Goal: Transaction & Acquisition: Book appointment/travel/reservation

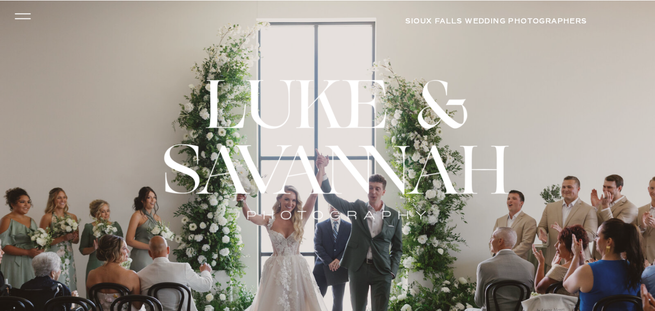
click at [20, 15] on icon at bounding box center [22, 16] width 23 height 21
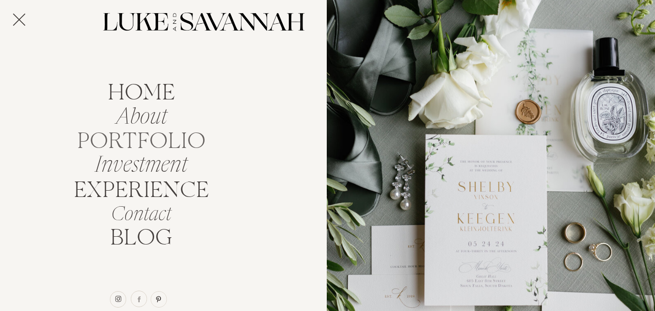
click at [203, 144] on nav "portfolio" at bounding box center [141, 138] width 137 height 18
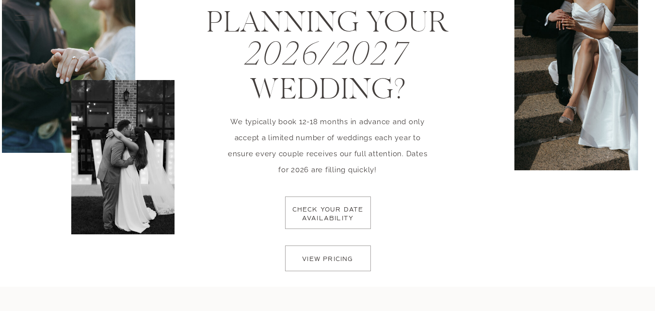
scroll to position [1527, 0]
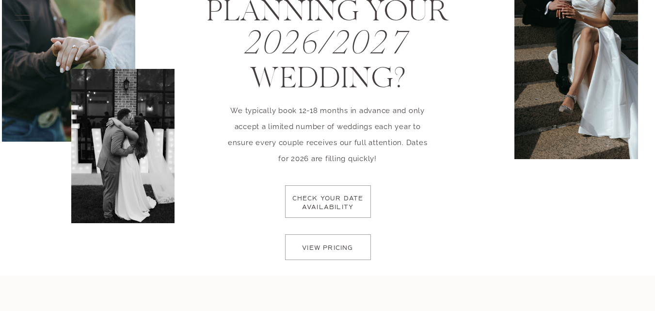
click at [310, 239] on div at bounding box center [328, 247] width 86 height 26
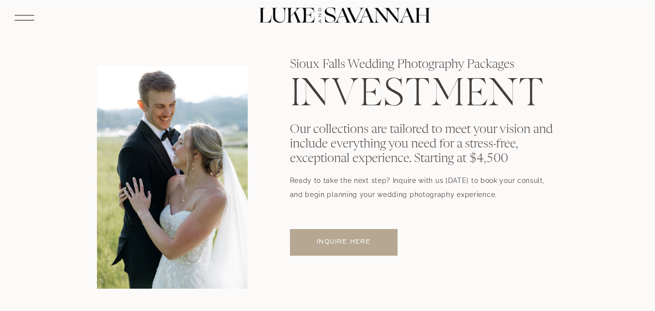
click at [17, 21] on icon at bounding box center [24, 17] width 25 height 27
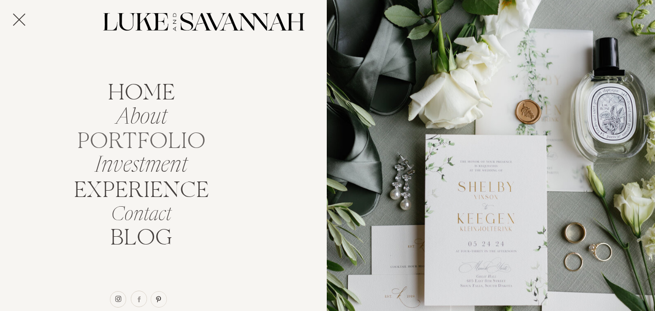
click at [186, 135] on nav "portfolio" at bounding box center [141, 138] width 137 height 18
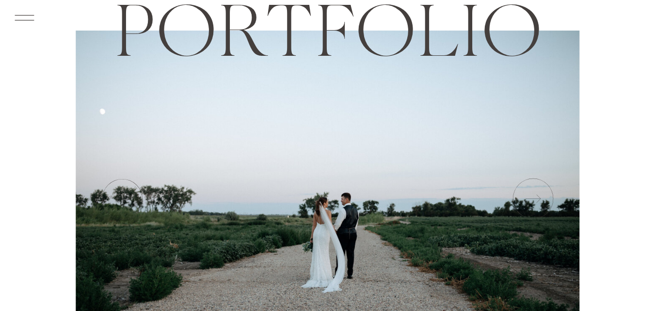
scroll to position [100, 0]
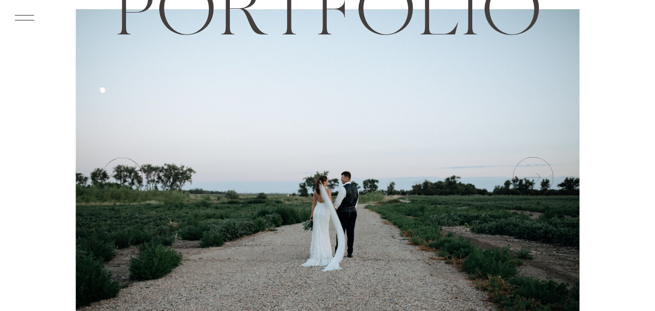
click at [529, 178] on icon at bounding box center [532, 177] width 48 height 48
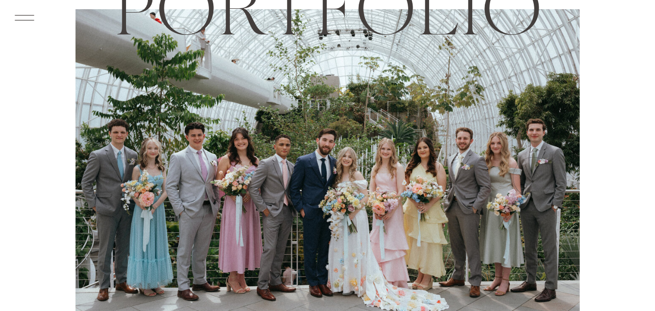
click at [529, 178] on icon at bounding box center [532, 177] width 48 height 48
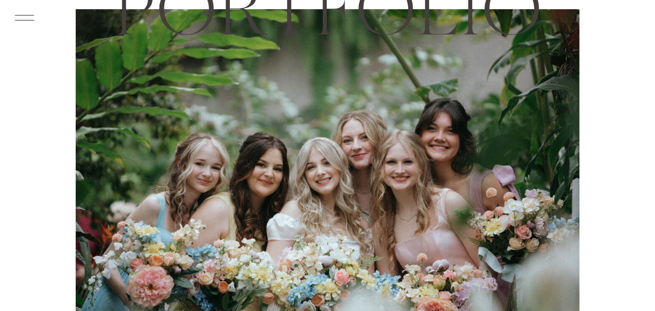
click at [529, 178] on icon at bounding box center [532, 177] width 48 height 48
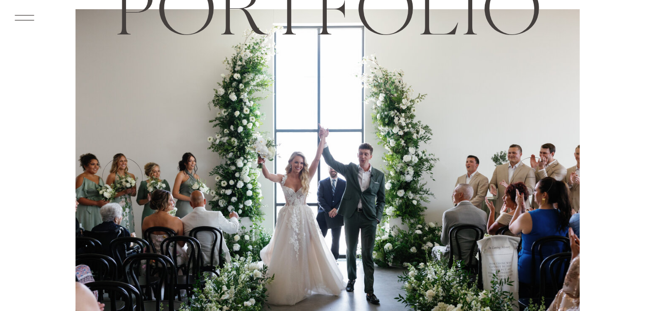
click at [529, 178] on icon at bounding box center [532, 177] width 48 height 48
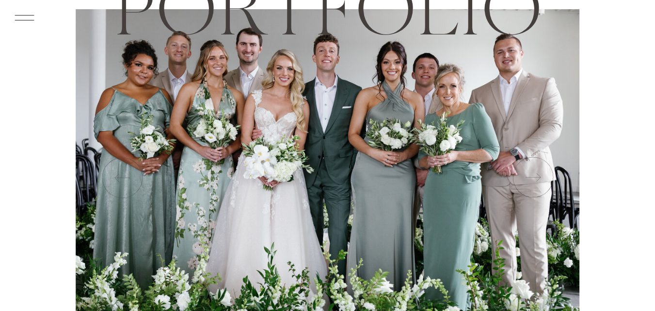
click at [529, 178] on icon at bounding box center [532, 177] width 48 height 48
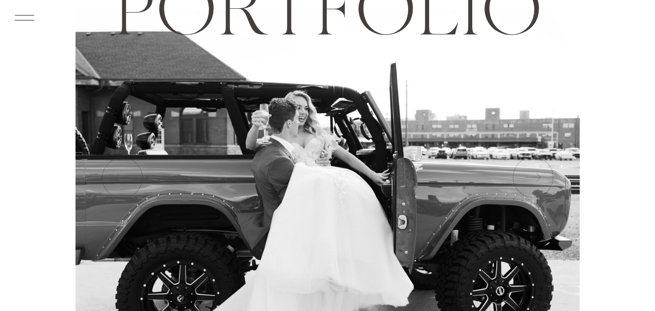
click at [536, 178] on icon at bounding box center [532, 177] width 48 height 48
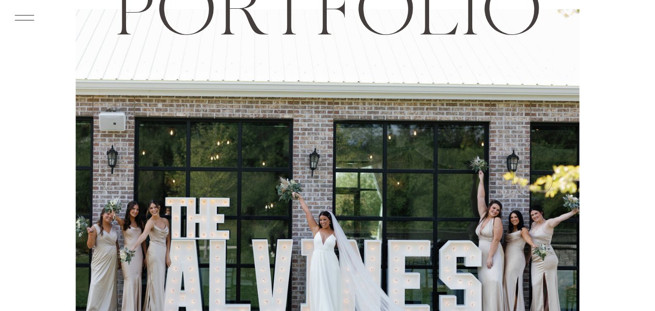
click at [536, 178] on icon at bounding box center [532, 177] width 48 height 48
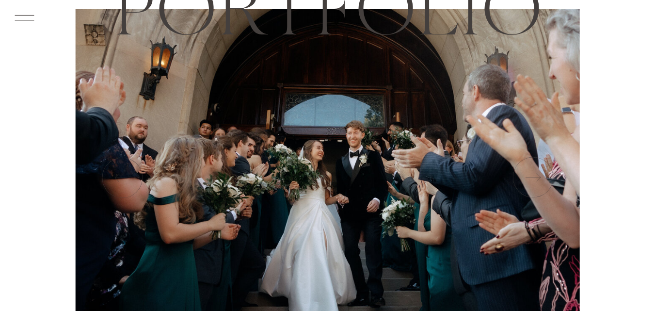
click at [536, 178] on icon at bounding box center [532, 177] width 48 height 48
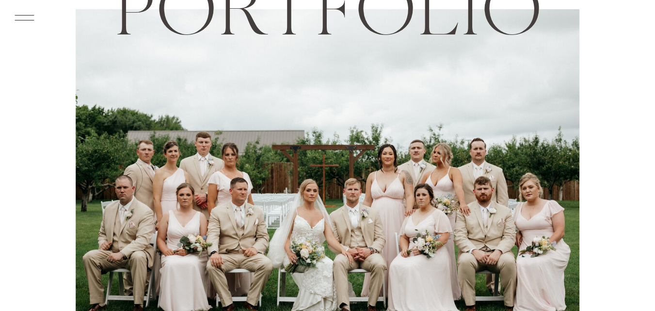
click at [525, 190] on icon at bounding box center [532, 177] width 48 height 48
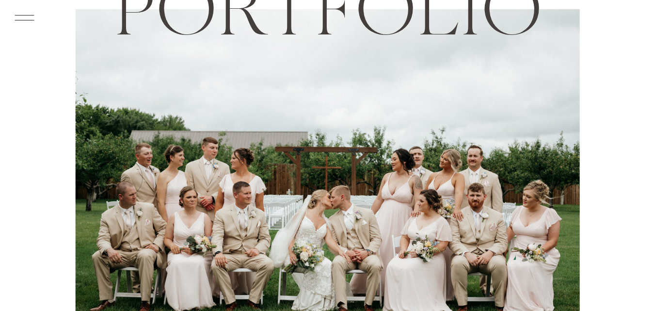
click at [525, 190] on icon at bounding box center [532, 177] width 48 height 48
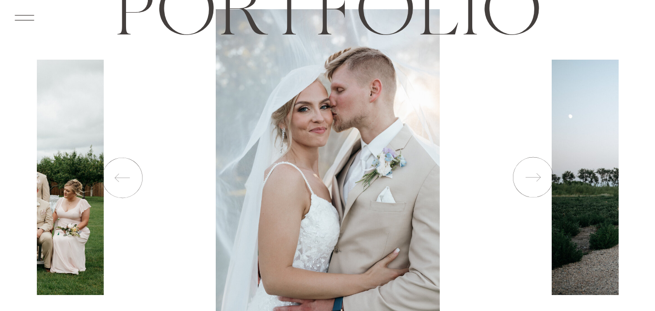
click at [525, 190] on icon at bounding box center [532, 177] width 48 height 48
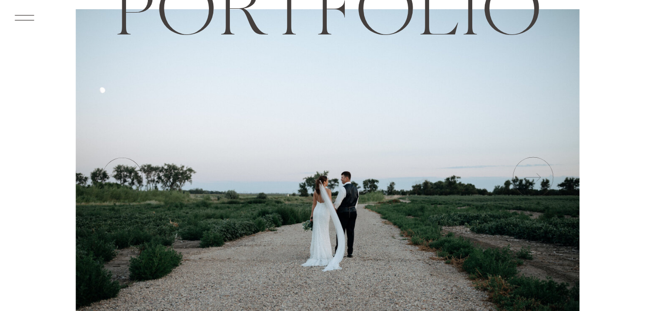
click at [525, 190] on icon at bounding box center [532, 177] width 48 height 48
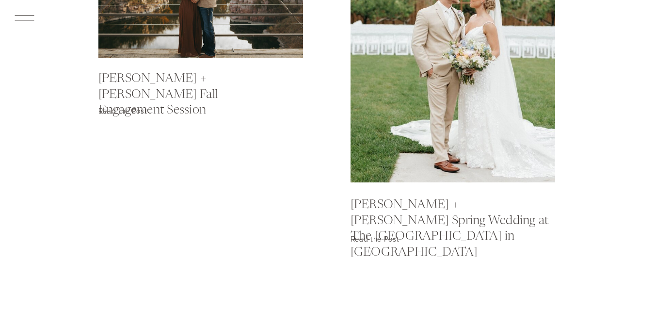
scroll to position [739, 0]
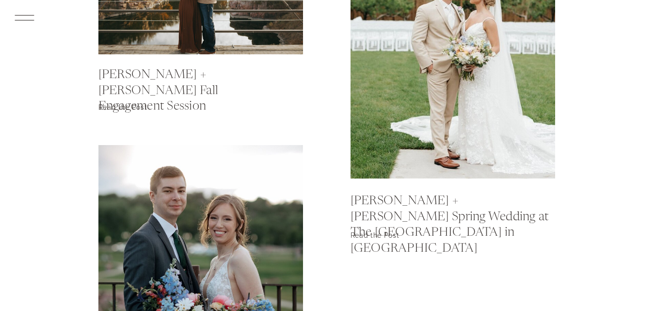
click at [423, 154] on div at bounding box center [452, 41] width 205 height 273
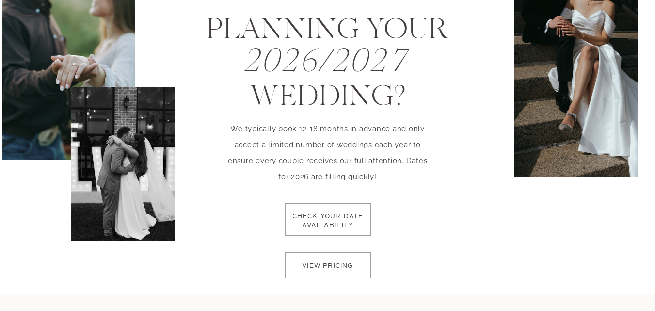
scroll to position [1506, 0]
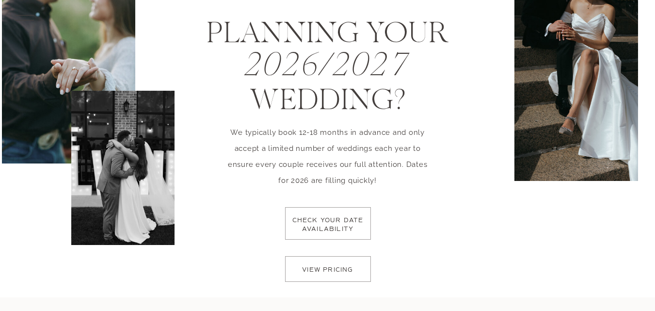
click at [357, 218] on p "check your date availability" at bounding box center [327, 230] width 77 height 29
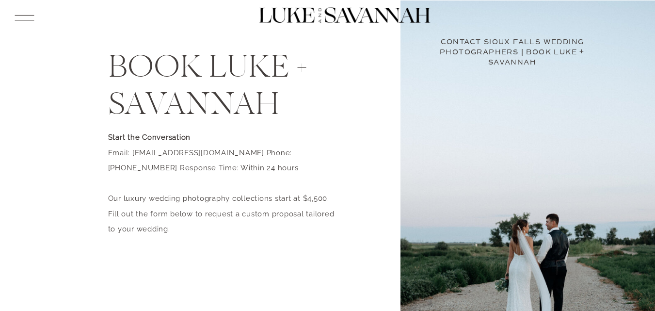
drag, startPoint x: 662, startPoint y: 25, endPoint x: 638, endPoint y: -18, distance: 49.0
